Goal: Task Accomplishment & Management: Use online tool/utility

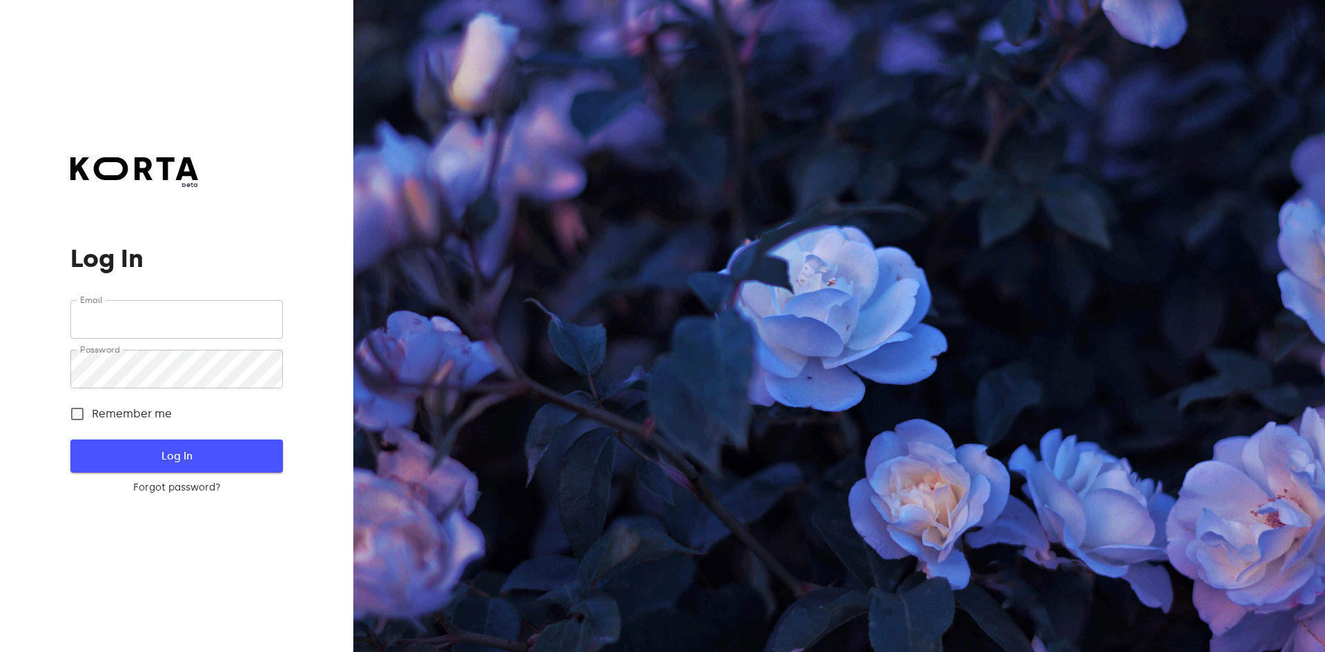
type input "[EMAIL_ADDRESS][DOMAIN_NAME]"
click at [171, 445] on button "Log In" at bounding box center [176, 456] width 212 height 33
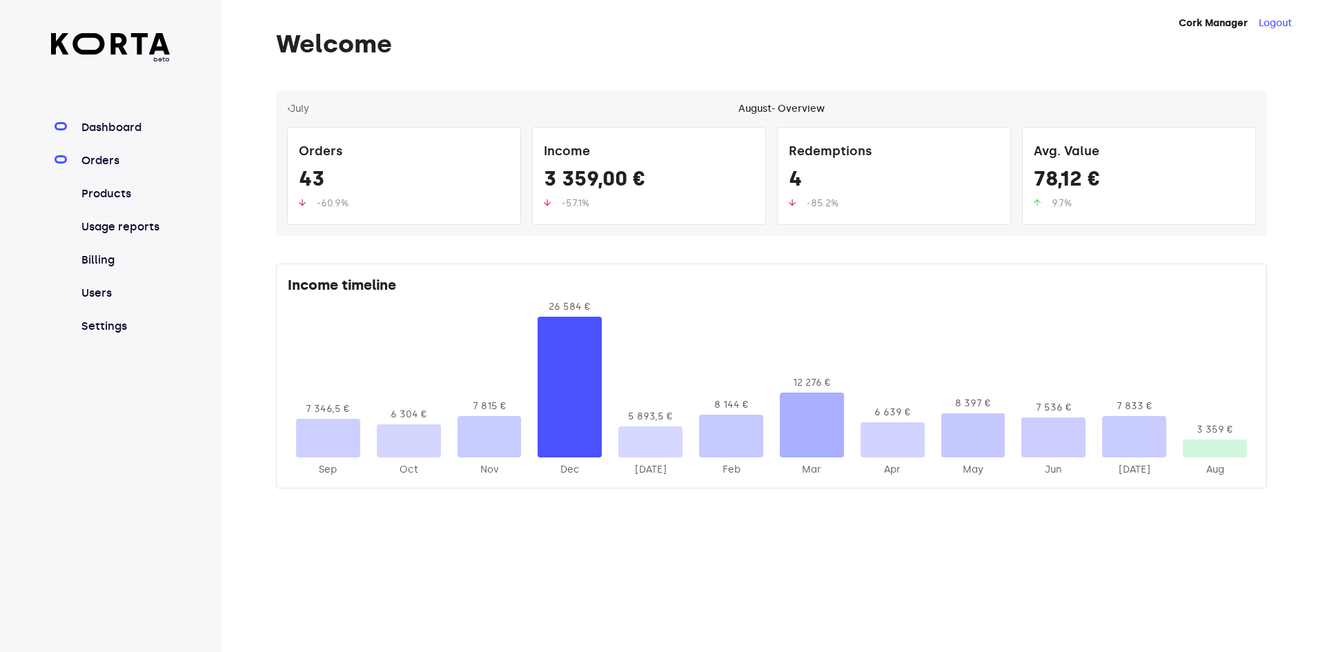
click at [82, 163] on link "Orders" at bounding box center [125, 161] width 92 height 17
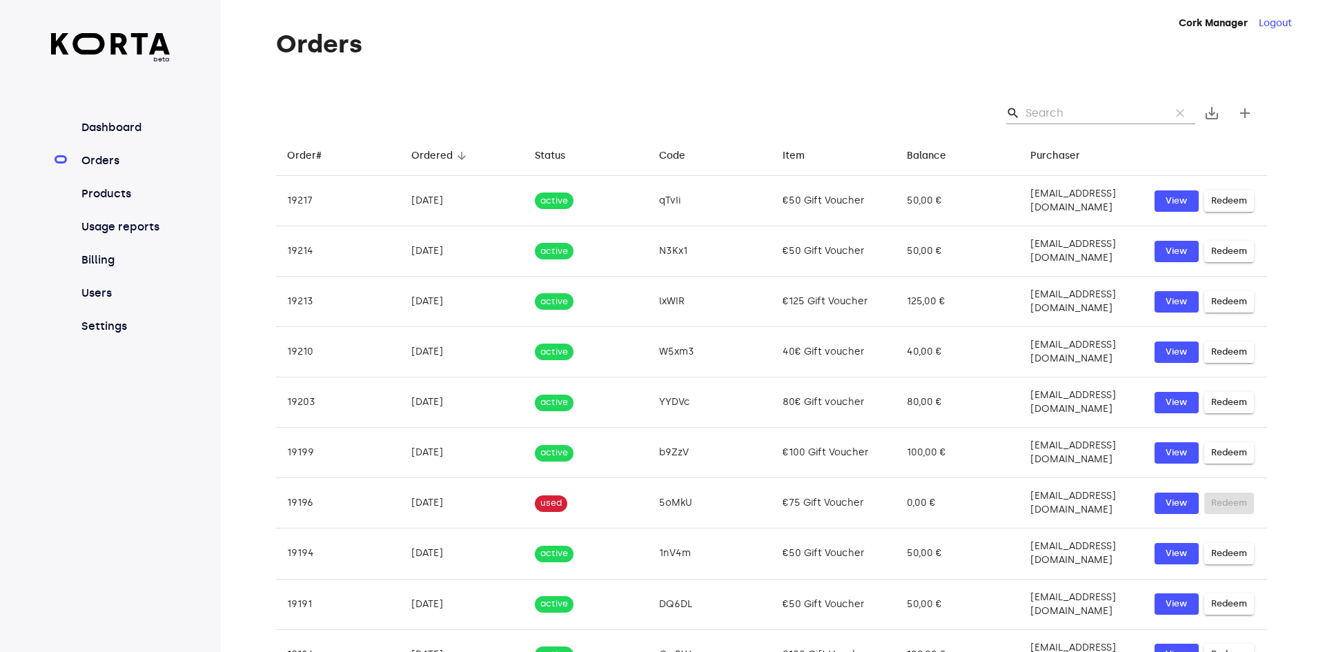
drag, startPoint x: 1057, startPoint y: 113, endPoint x: 1049, endPoint y: 119, distance: 10.4
click at [1056, 113] on input "Search" at bounding box center [1093, 113] width 134 height 22
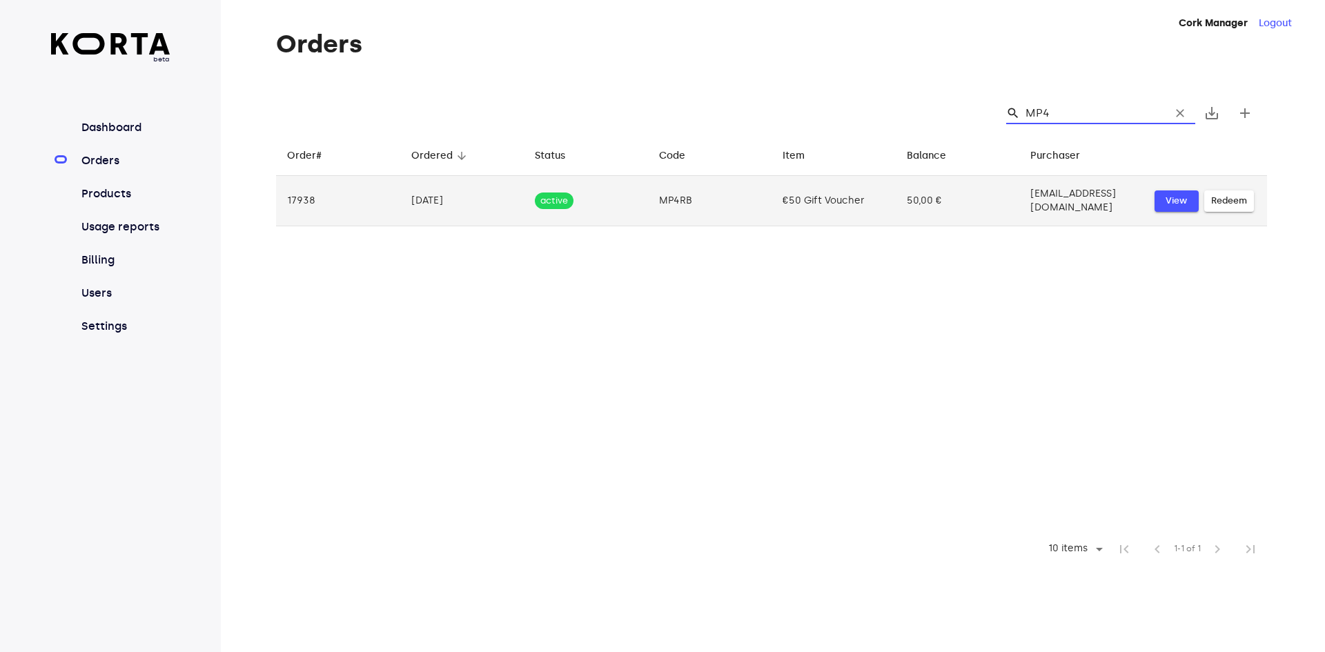
type input "MP4"
click at [1162, 194] on span "View" at bounding box center [1177, 201] width 30 height 16
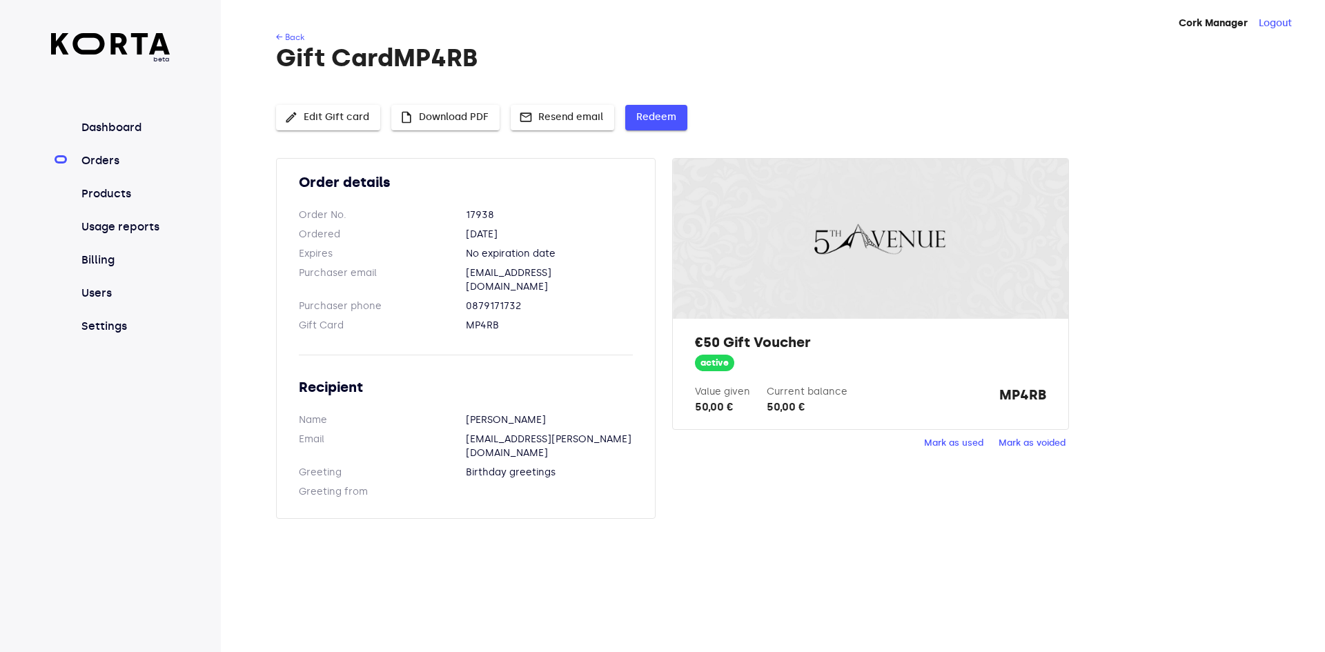
click at [646, 111] on span "Redeem" at bounding box center [657, 117] width 40 height 17
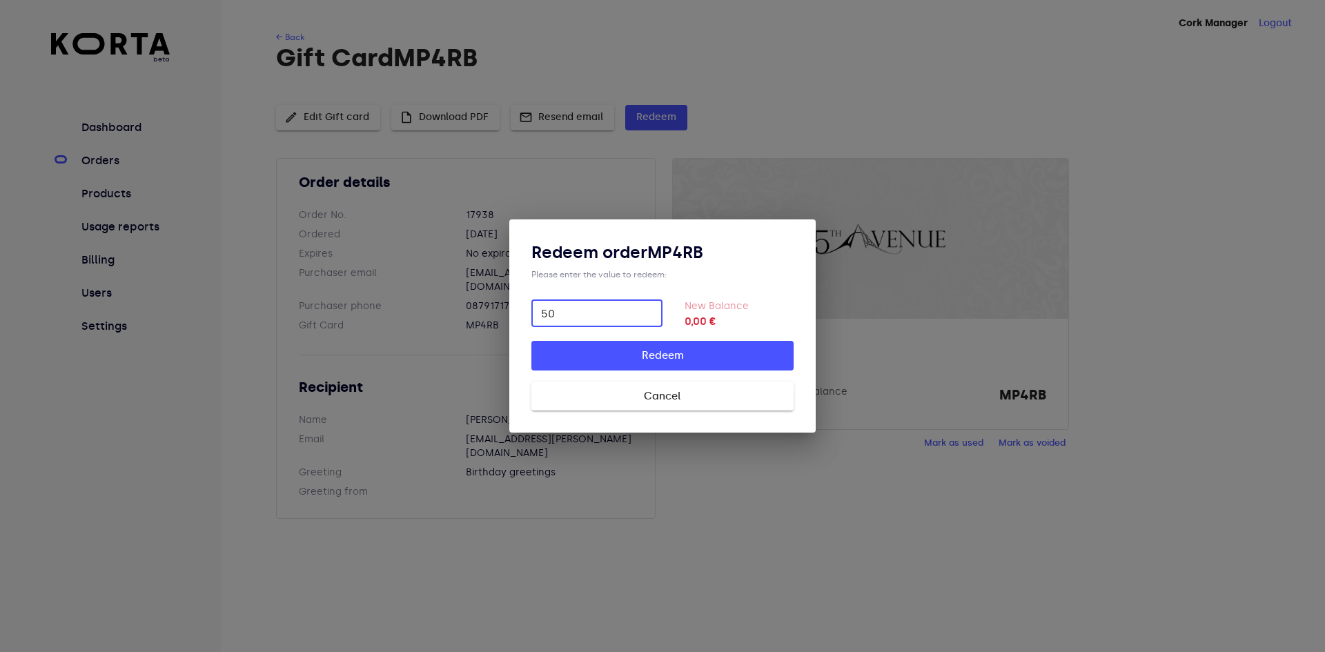
type input "50"
click at [532, 341] on button "Redeem" at bounding box center [663, 355] width 262 height 29
